Goal: Obtain resource: Obtain resource

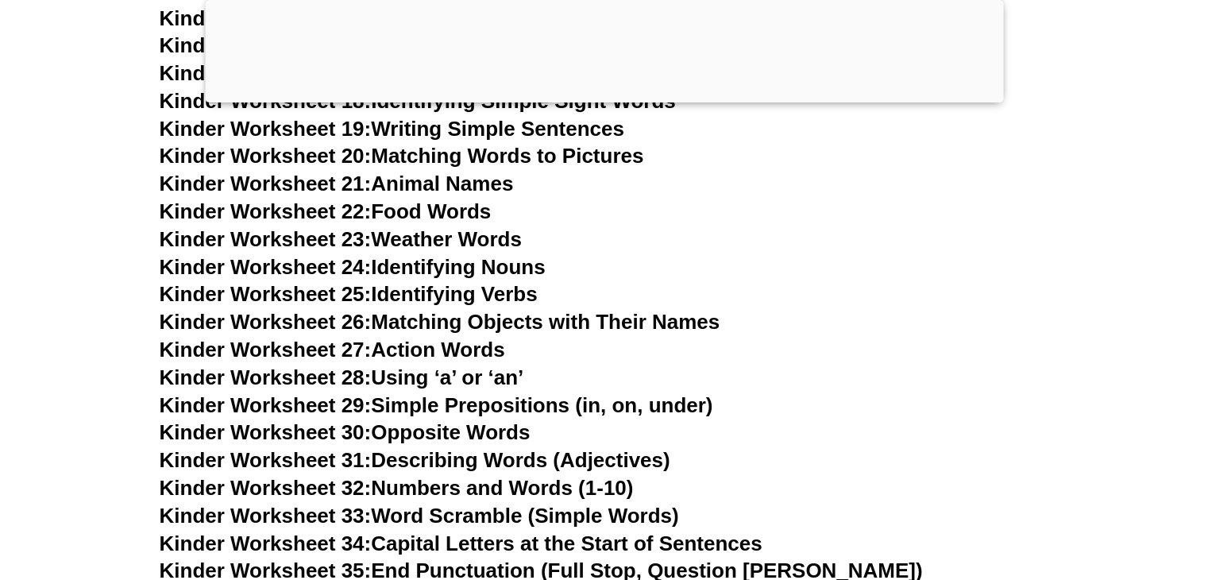
scroll to position [1112, 0]
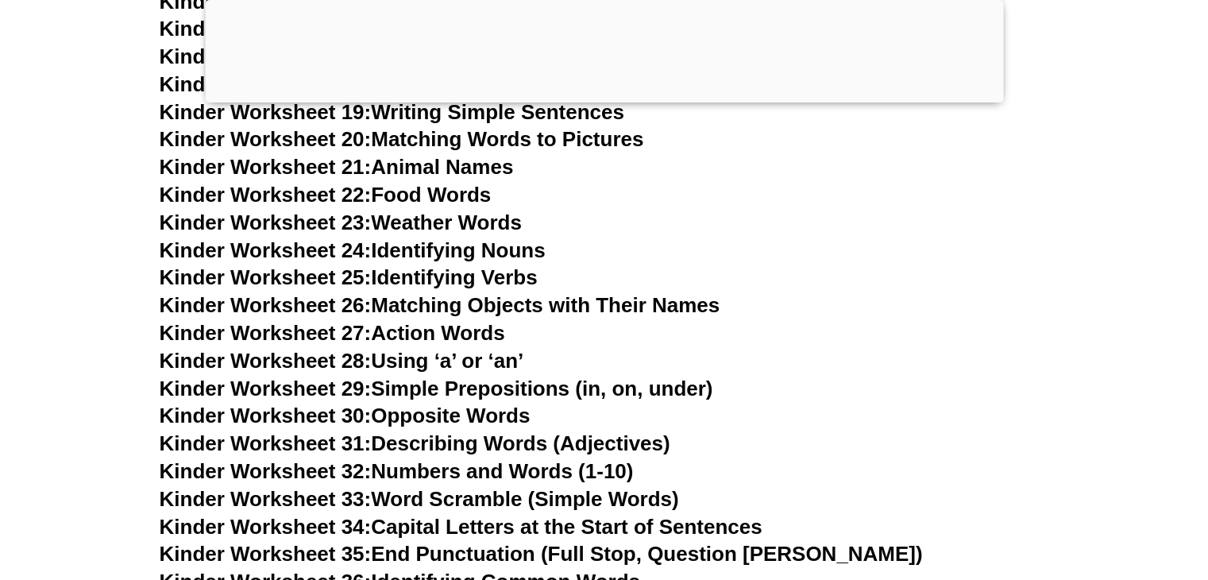
click at [403, 245] on link "Kinder Worksheet 24: Identifying Nouns" at bounding box center [353, 250] width 386 height 24
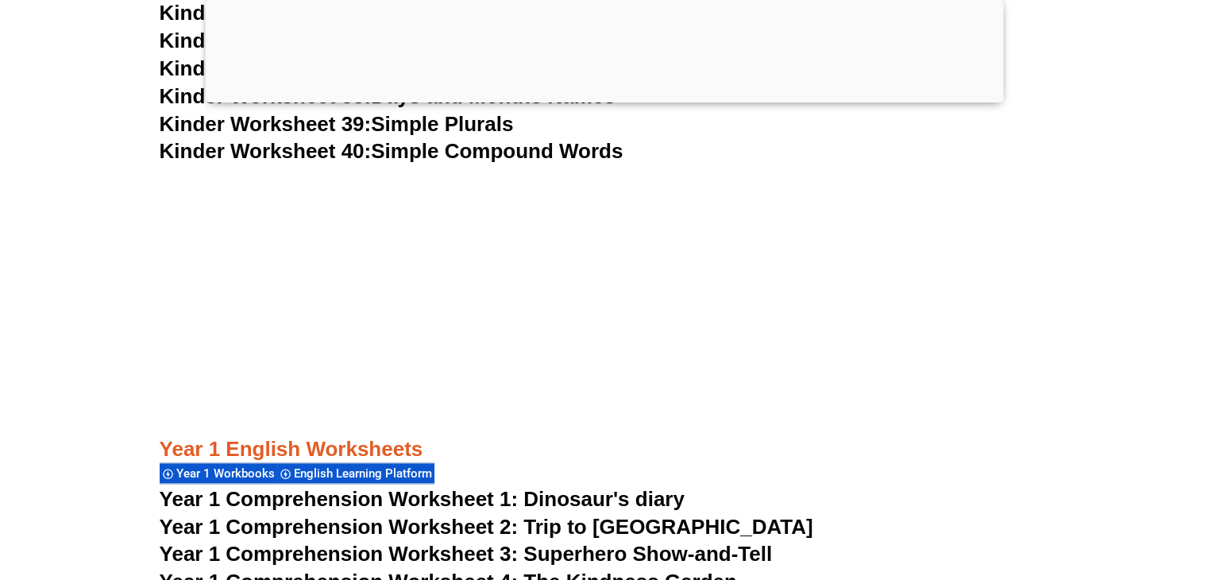
scroll to position [1854, 0]
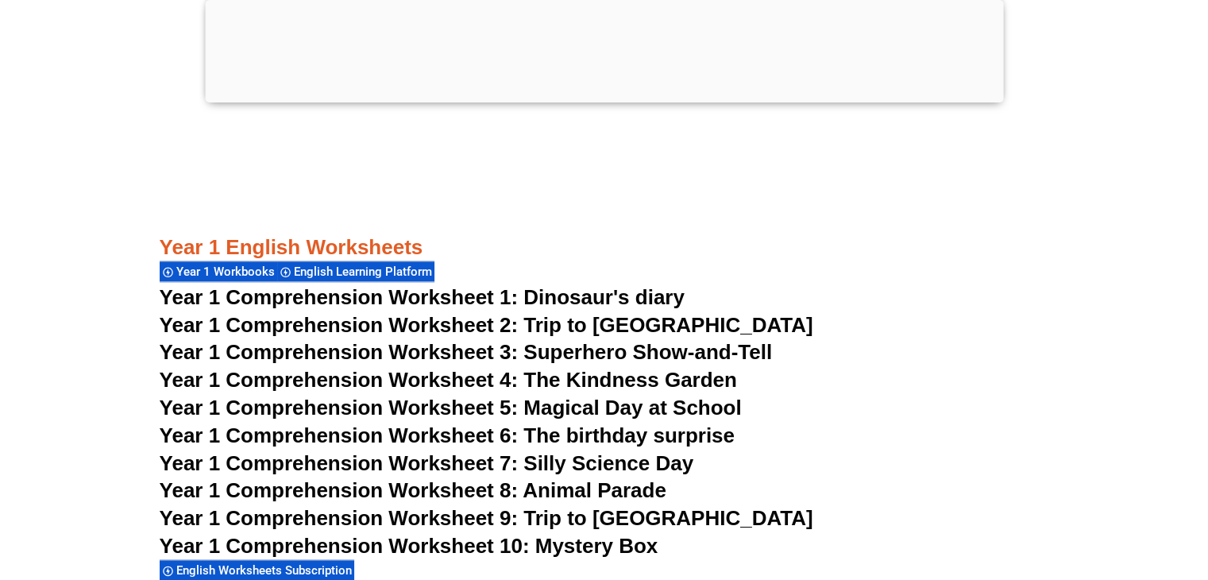
click at [548, 408] on span "Year 1 Comprehension Worksheet 5: Magical Day at School" at bounding box center [451, 407] width 582 height 24
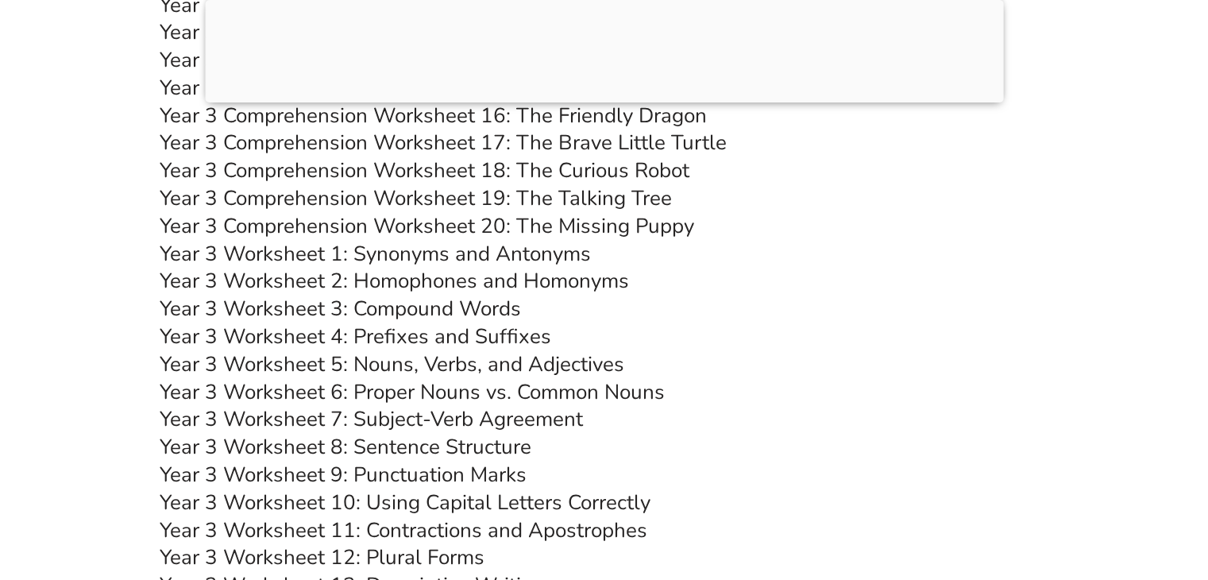
scroll to position [5742, 0]
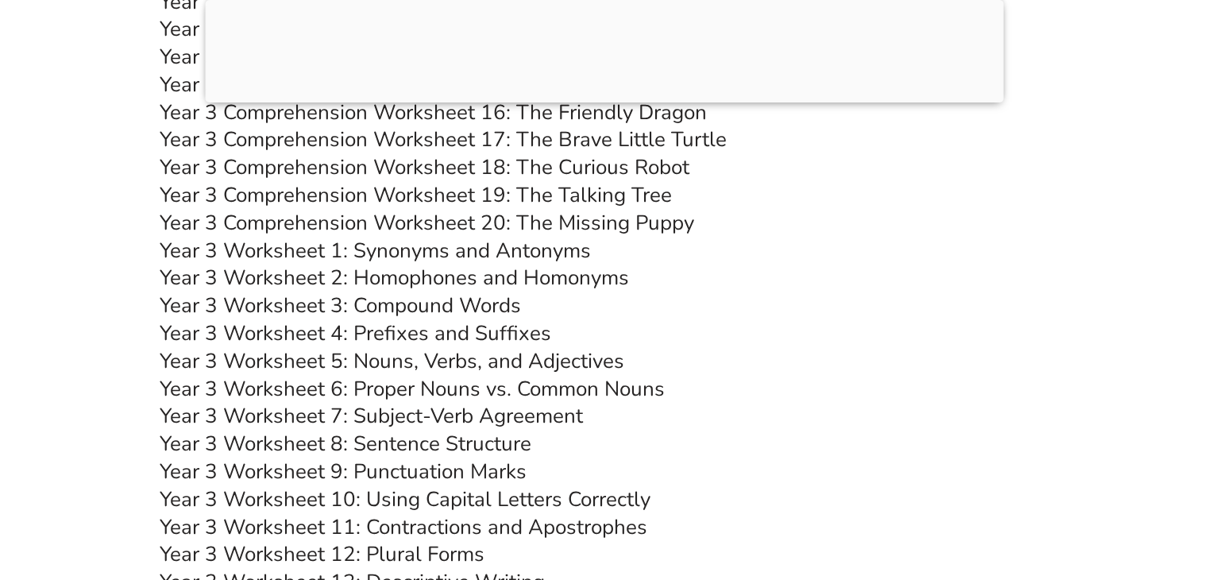
click at [591, 217] on link "Year 3 Comprehension Worksheet 20: The Missing Puppy" at bounding box center [427, 223] width 534 height 28
click at [588, 523] on link "Year 3 Worksheet 11: Contractions and Apostrophes" at bounding box center [404, 527] width 488 height 28
click at [557, 500] on link "Year 3 Worksheet 10: Using Capital Letters Correctly" at bounding box center [405, 499] width 491 height 28
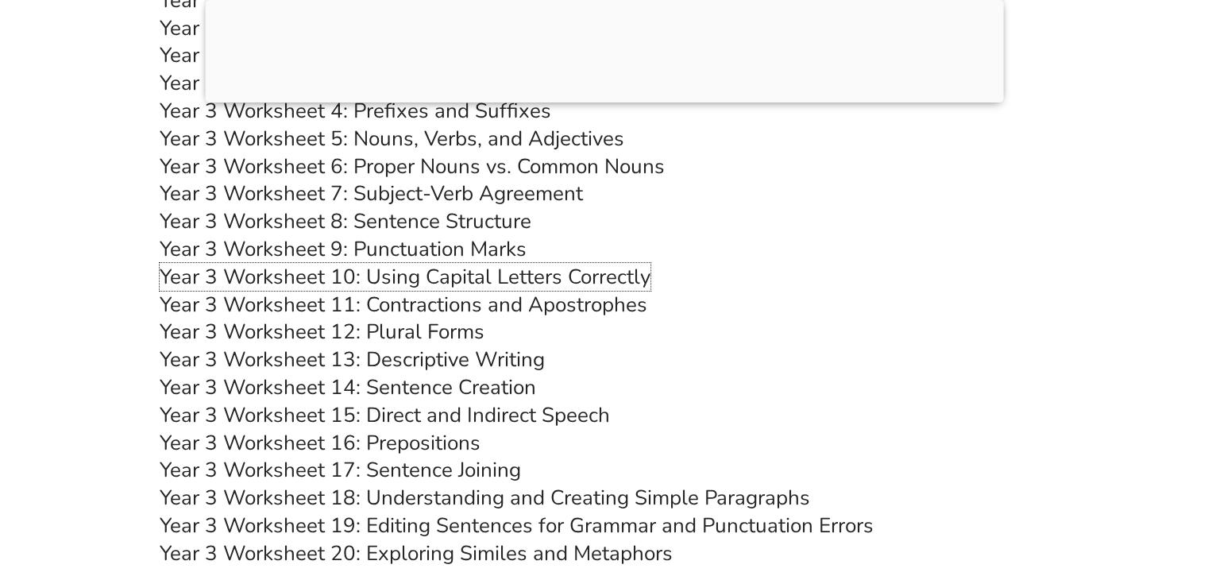
scroll to position [5977, 0]
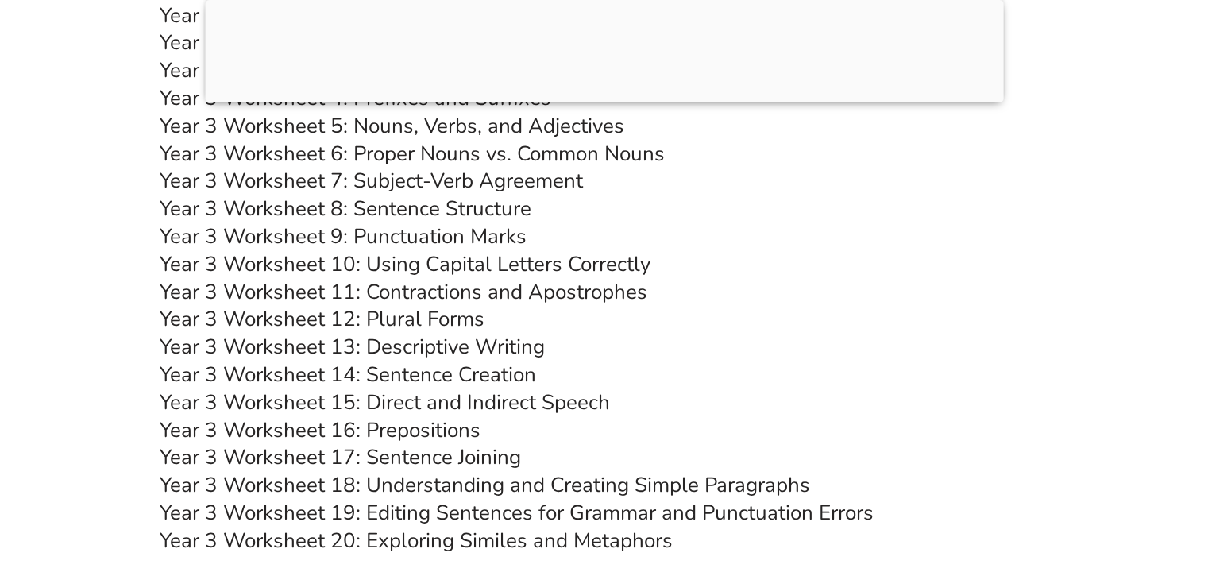
click at [428, 372] on link "Year 3 Worksheet 14: Sentence Creation" at bounding box center [348, 374] width 376 height 28
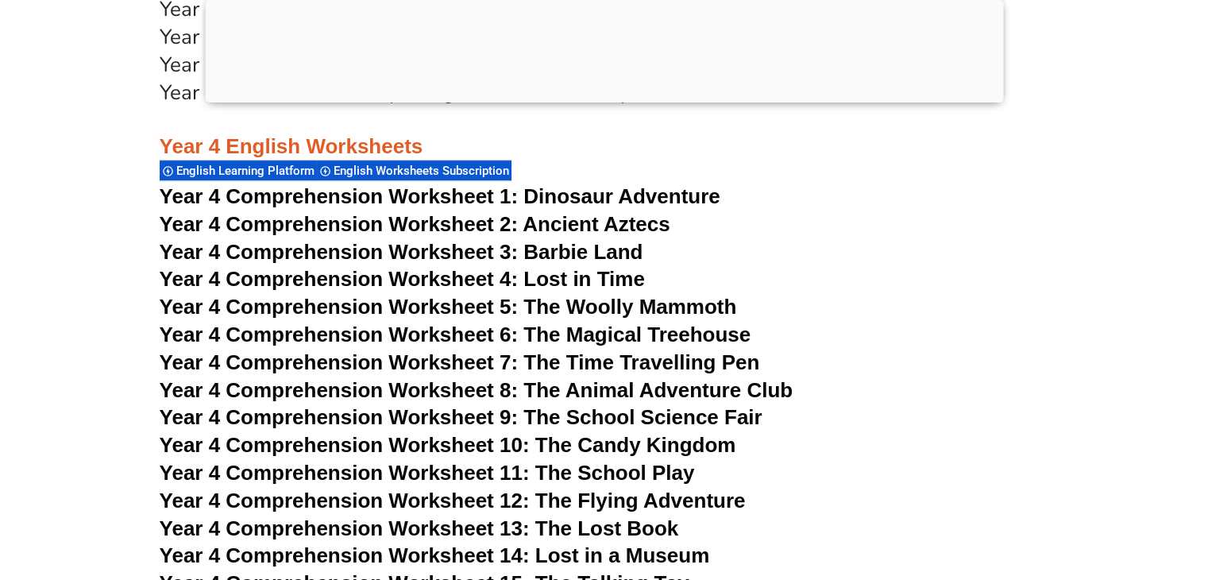
scroll to position [6428, 0]
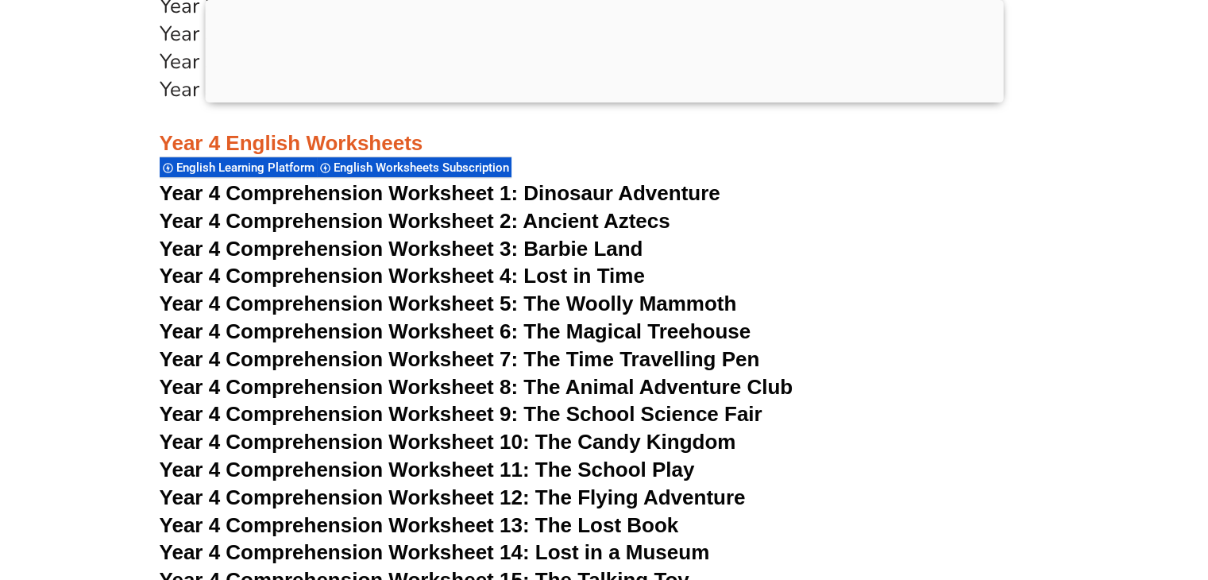
click at [604, 188] on span "Dinosaur Adventure" at bounding box center [621, 193] width 196 height 24
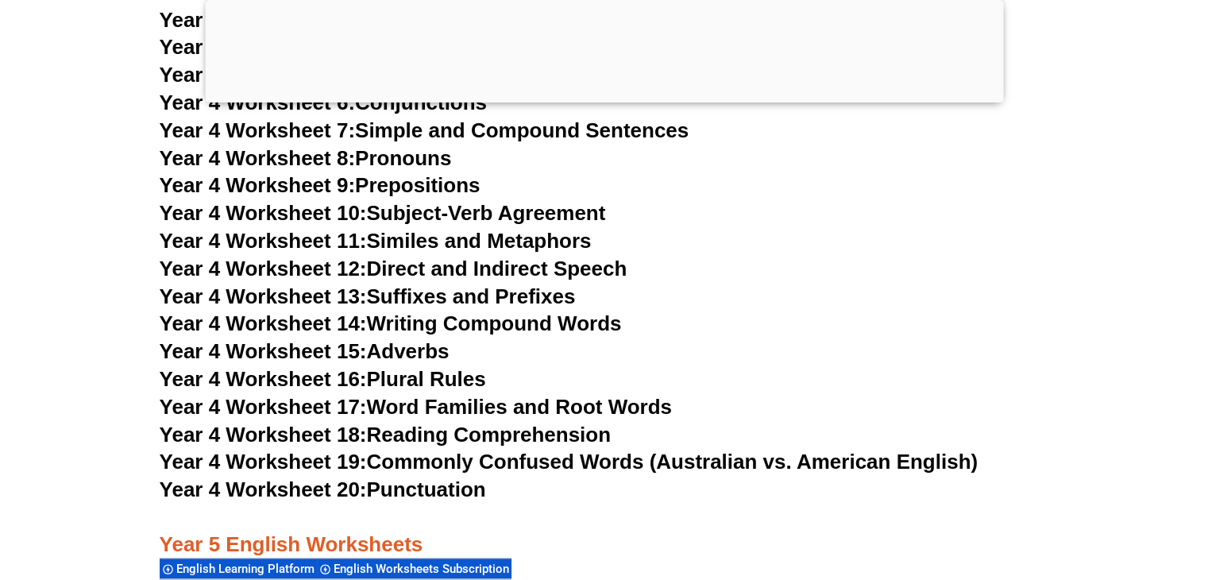
scroll to position [7213, 0]
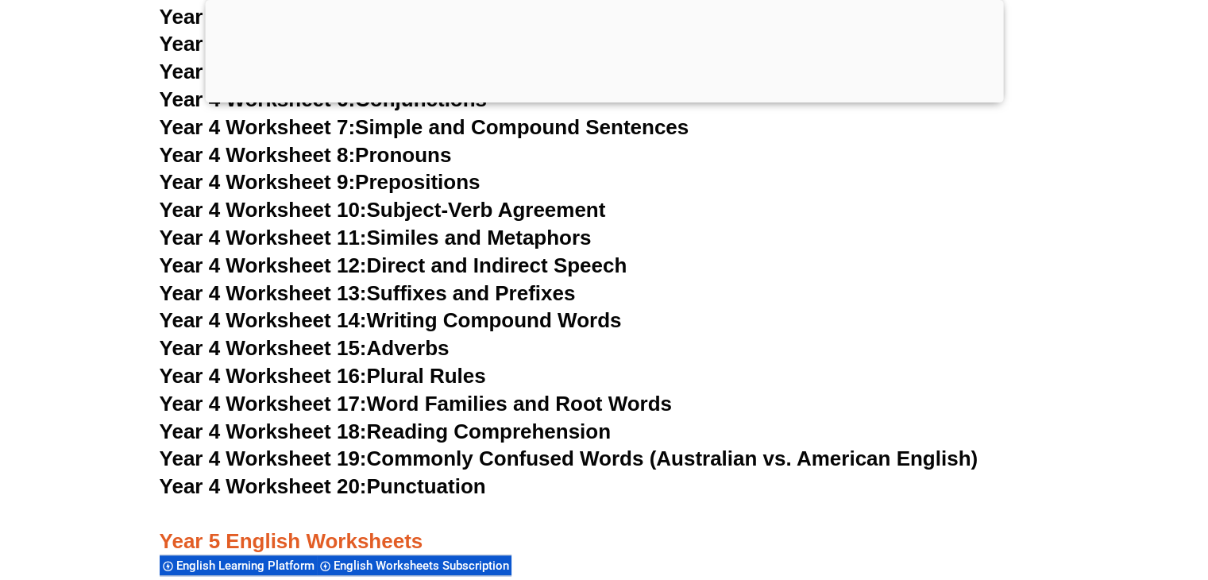
click at [436, 426] on link "Year 4 Worksheet 18: Reading Comprehension" at bounding box center [385, 431] width 451 height 24
click at [417, 488] on link "Year 4 Worksheet 20: Punctuation" at bounding box center [323, 486] width 326 height 24
click at [445, 405] on link "Year 4 Worksheet 17: Word Families and Root Words" at bounding box center [416, 403] width 512 height 24
click at [572, 322] on link "Year 4 Worksheet 14: Writing Compound Words" at bounding box center [391, 320] width 462 height 24
click at [515, 129] on link "Year 4 Worksheet 7: Simple and Compound Sentences" at bounding box center [425, 127] width 530 height 24
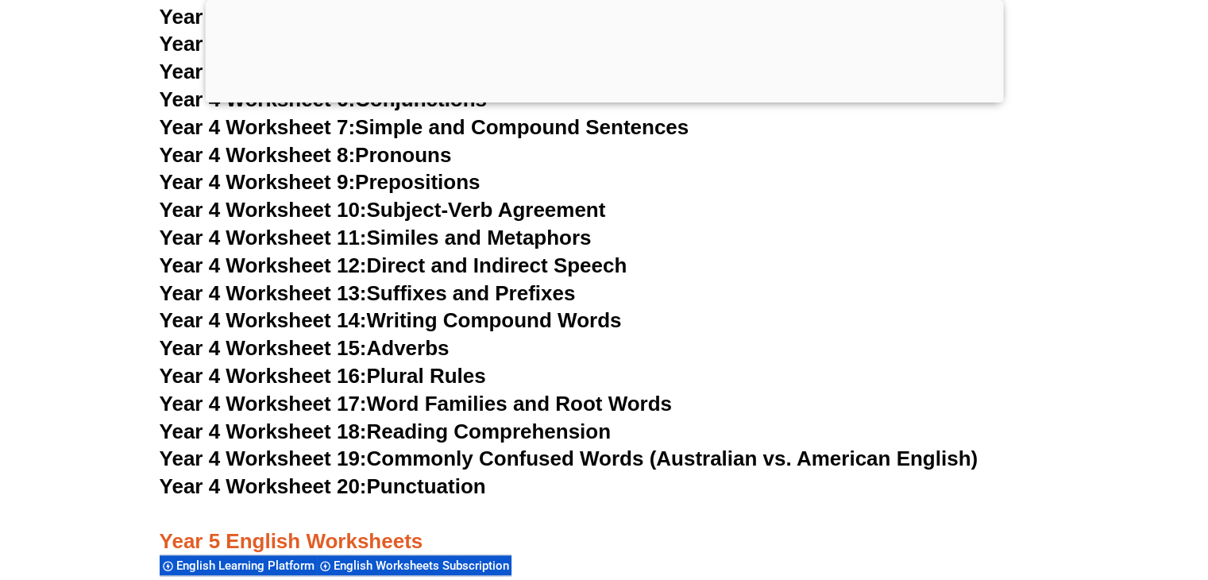
click at [408, 495] on link "Year 4 Worksheet 20: Punctuation" at bounding box center [323, 486] width 326 height 24
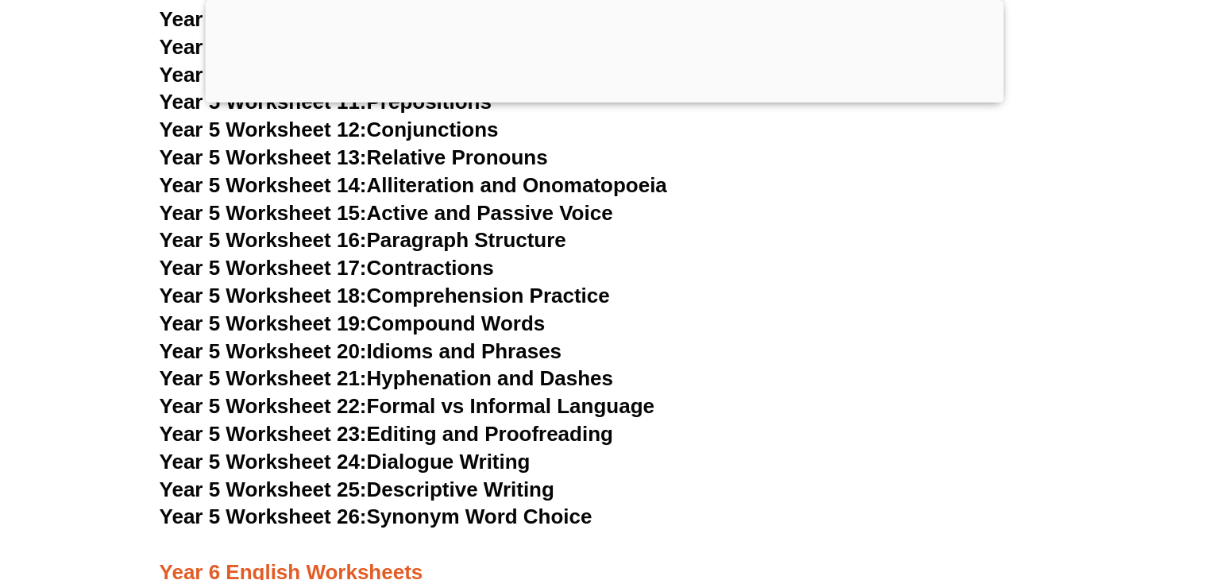
scroll to position [8487, 0]
click at [403, 460] on link "Year 5 Worksheet 24: Dialogue Writing" at bounding box center [345, 461] width 371 height 24
click at [477, 128] on link "Year 5 Worksheet 12: Conjunctions" at bounding box center [329, 129] width 339 height 24
click at [511, 236] on link "Year 5 Worksheet 16: Paragraph Structure" at bounding box center [363, 239] width 407 height 24
click at [441, 305] on link "Year 5 Worksheet 18: Comprehension Practice" at bounding box center [385, 295] width 450 height 24
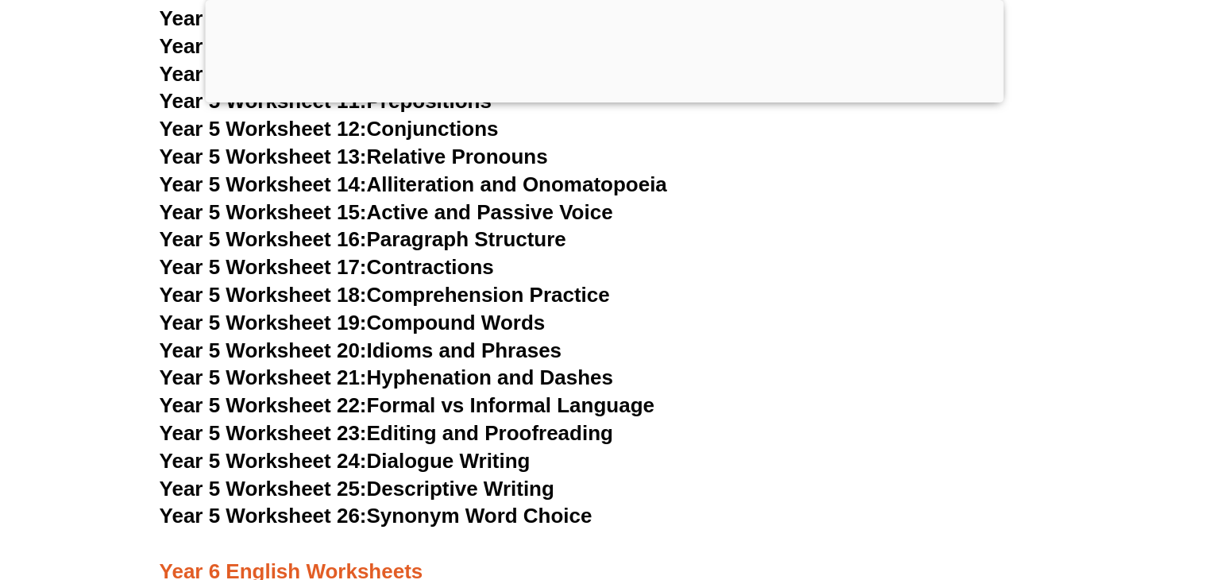
click at [465, 432] on link "Year 5 Worksheet 23: Editing and Proofreading" at bounding box center [386, 433] width 453 height 24
click at [481, 507] on link "Year 5 Worksheet 26: Synonym Word Choice" at bounding box center [376, 515] width 433 height 24
click at [530, 322] on link "Year 5 Worksheet 19: Compound Words" at bounding box center [353, 322] width 386 height 24
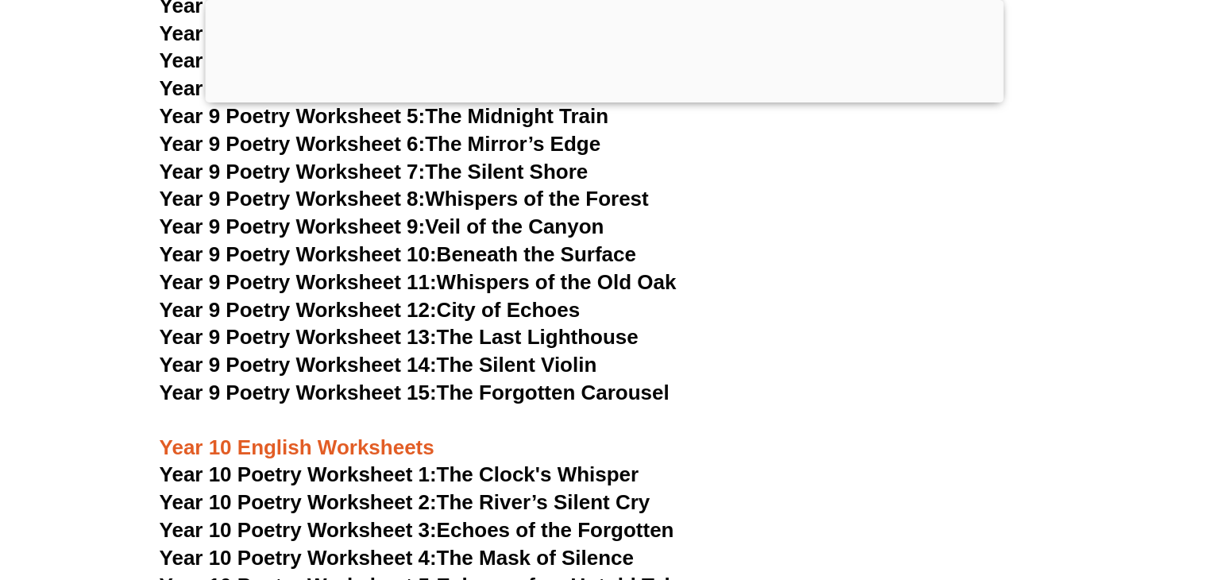
scroll to position [11265, 0]
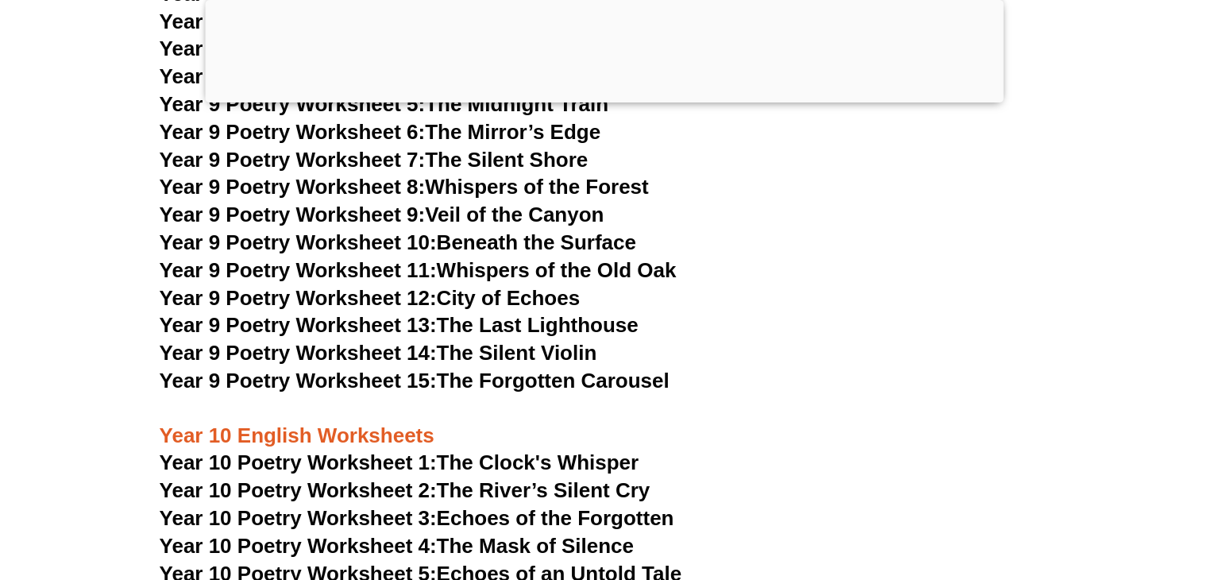
click at [525, 313] on link "Year 9 Poetry Worksheet 13: The Last Lighthouse" at bounding box center [399, 325] width 479 height 24
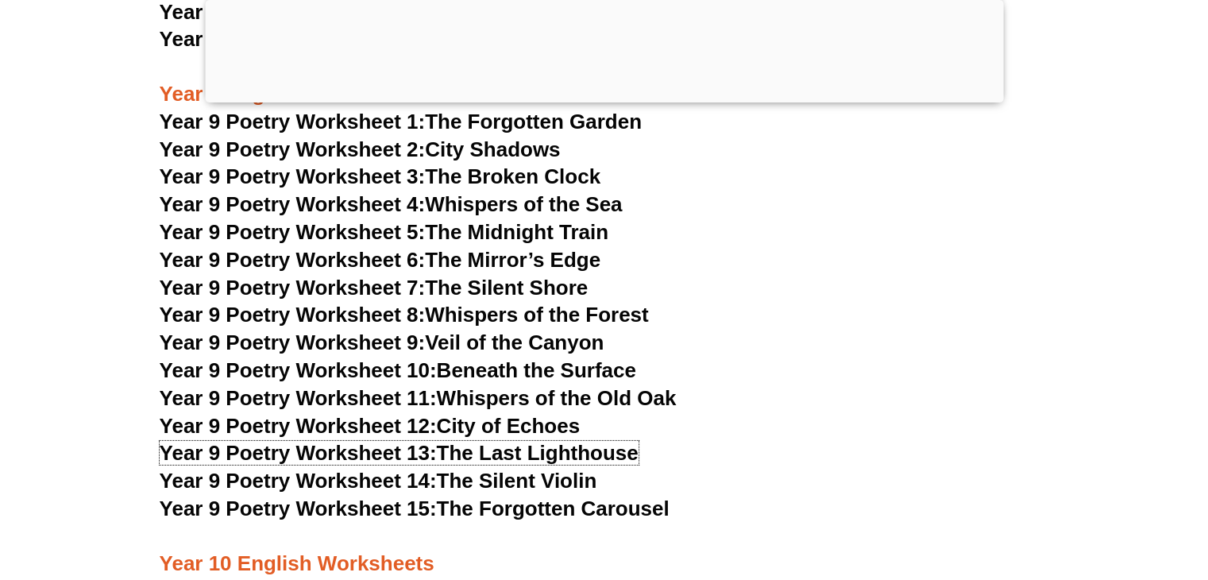
scroll to position [11127, 0]
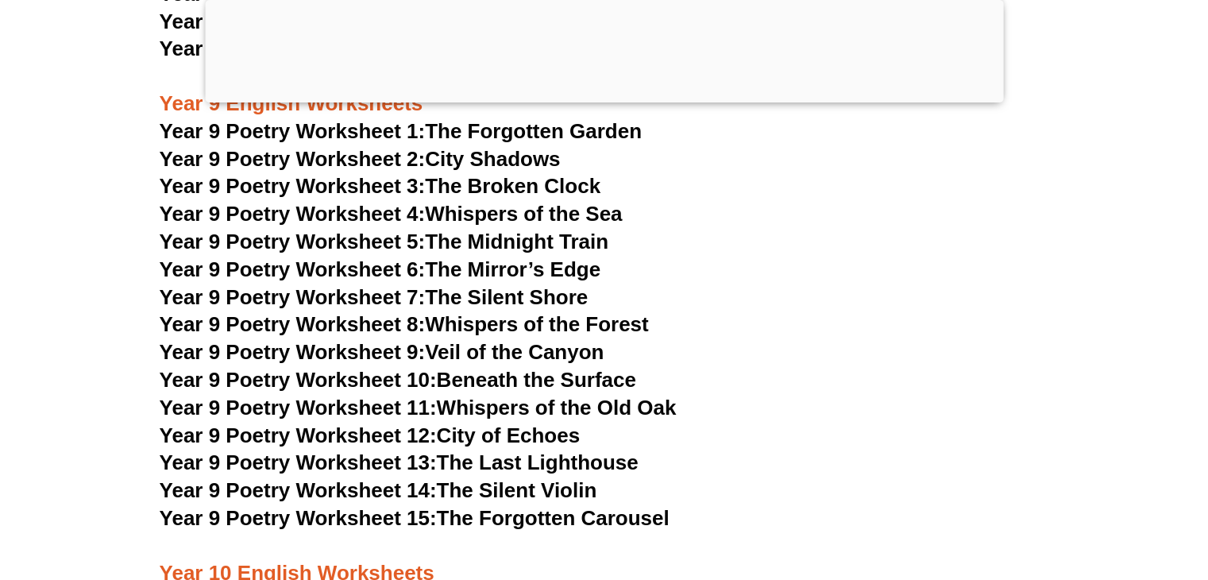
click at [518, 229] on link "Year 9 Poetry Worksheet 5: The Midnight Train" at bounding box center [384, 241] width 449 height 24
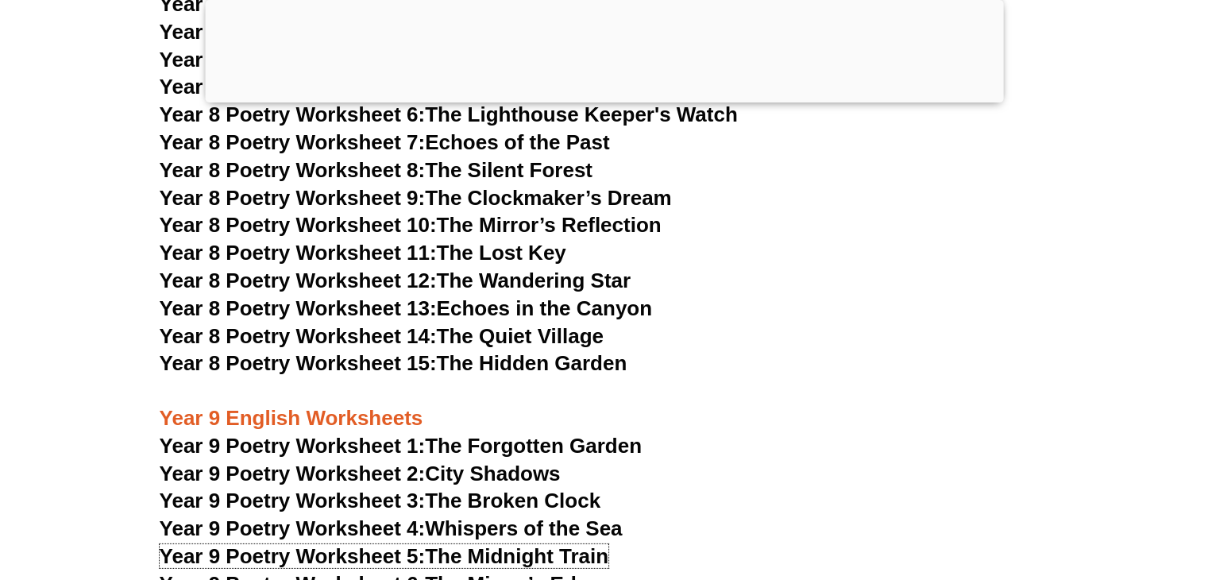
scroll to position [10780, 0]
